Goal: Task Accomplishment & Management: Manage account settings

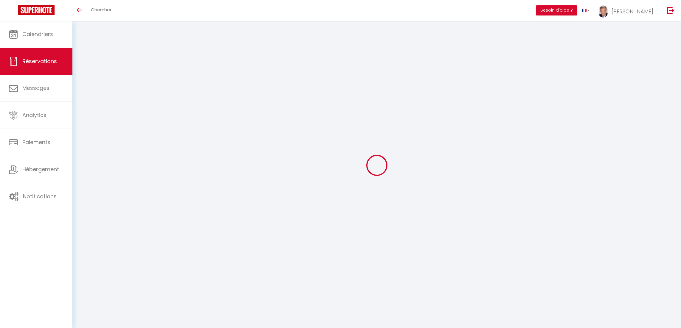
select select
checkbox input "false"
select select
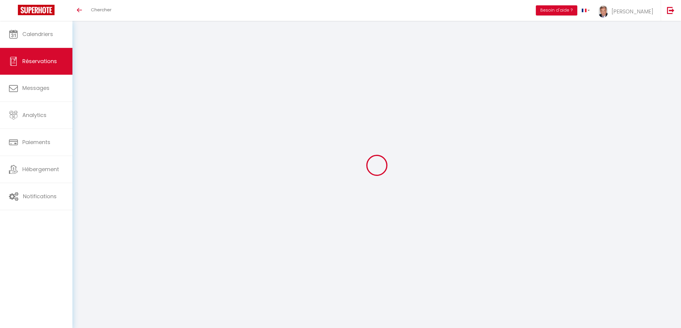
checkbox input "false"
type textarea "** THIS RESERVATION HAS BEEN PRE-PAID ** BOOKING NOTE : Payment charge is EUR 2…"
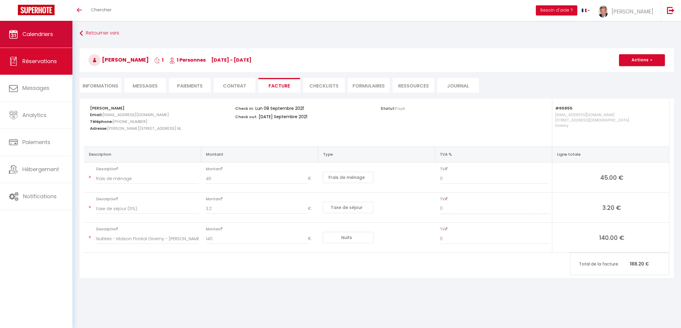
click at [30, 34] on span "Calendriers" at bounding box center [37, 33] width 31 height 7
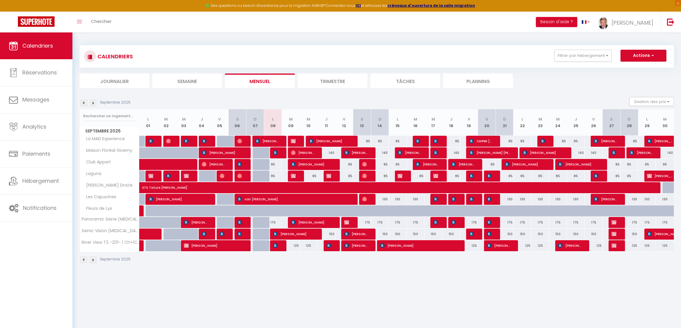
click at [111, 80] on li "Journalier" at bounding box center [115, 81] width 70 height 15
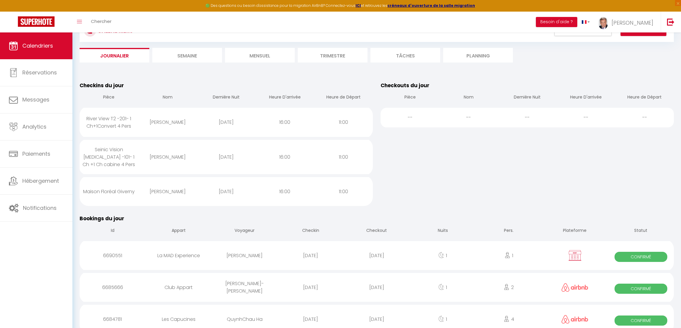
scroll to position [37, 0]
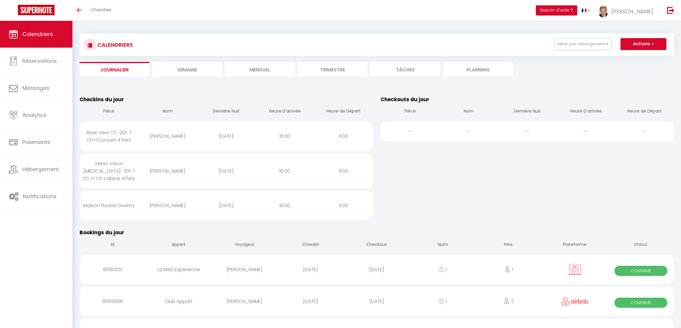
click at [262, 72] on li "Mensuel" at bounding box center [260, 69] width 70 height 15
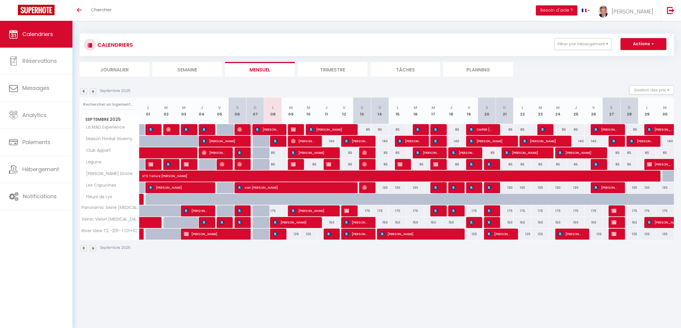
click at [273, 152] on div "85" at bounding box center [273, 153] width 18 height 11
type input "85"
type input "Lun 08 Septembre 2025"
type input "[DATE] Septembre 2025"
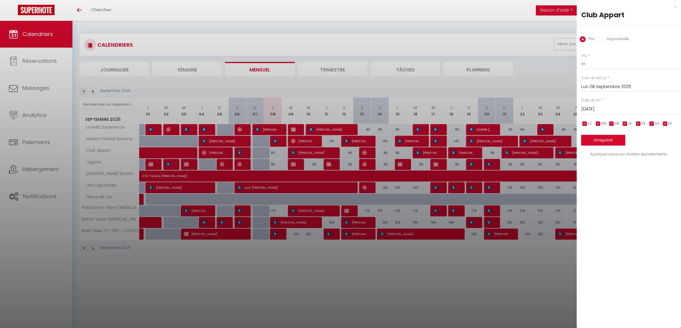
click at [601, 39] on input "Disponibilité" at bounding box center [601, 39] width 6 height 6
radio input "true"
radio input "false"
click at [598, 66] on select "Disponible Indisponible" at bounding box center [631, 64] width 100 height 11
select select "0"
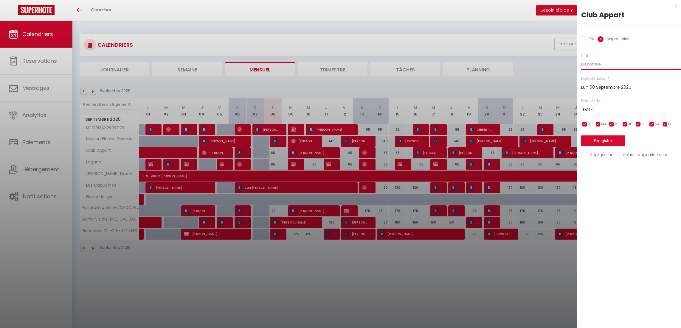
click at [581, 59] on select "Disponible Indisponible" at bounding box center [631, 64] width 100 height 11
click at [586, 154] on input "Appliquer aussi sur d'autres appartements" at bounding box center [631, 155] width 100 height 6
checkbox input "true"
click at [602, 142] on button "Enregistrer" at bounding box center [603, 141] width 44 height 11
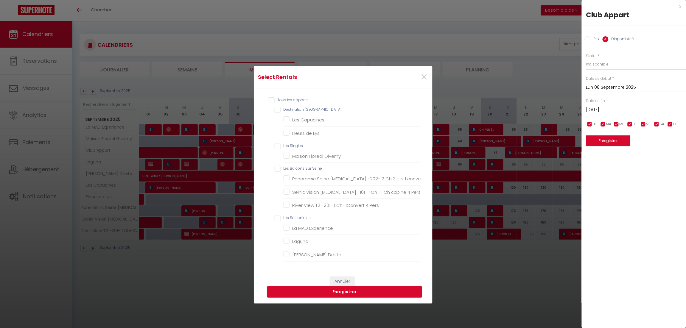
click at [269, 98] on input "Tous les apparts" at bounding box center [345, 100] width 152 height 6
checkbox input "true"
checkbox Normandie "true"
checkbox Capucines "true"
checkbox Lys "true"
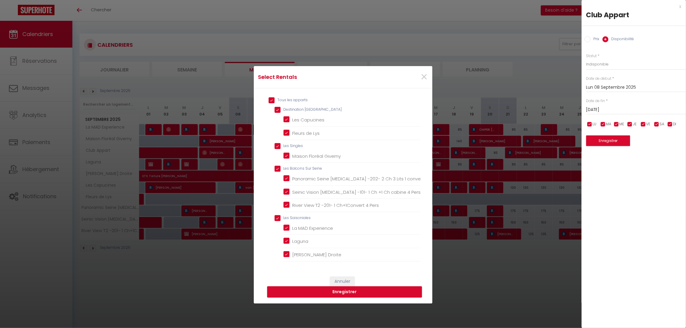
checkbox Singles "true"
checkbox Giverny "true"
checkbox Seine "true"
checkbox enfants "true"
checkbox Pers "true"
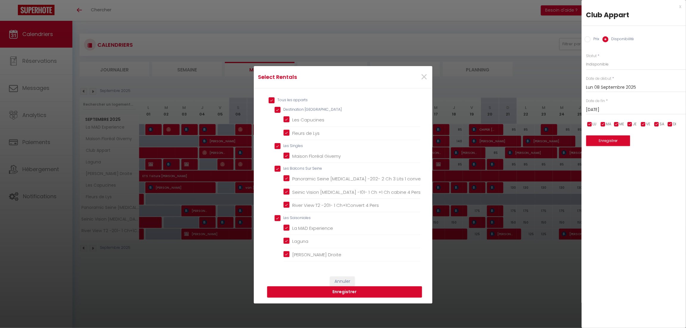
checkbox Pers "true"
checkbox Saisoniales "true"
checkbox Experience "true"
checkbox input "true"
checkbox Droite "true"
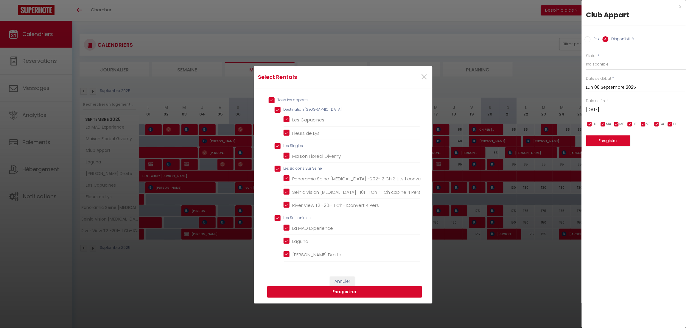
click at [337, 294] on button "Enregistrer" at bounding box center [344, 292] width 155 height 11
